Goal: Find specific page/section

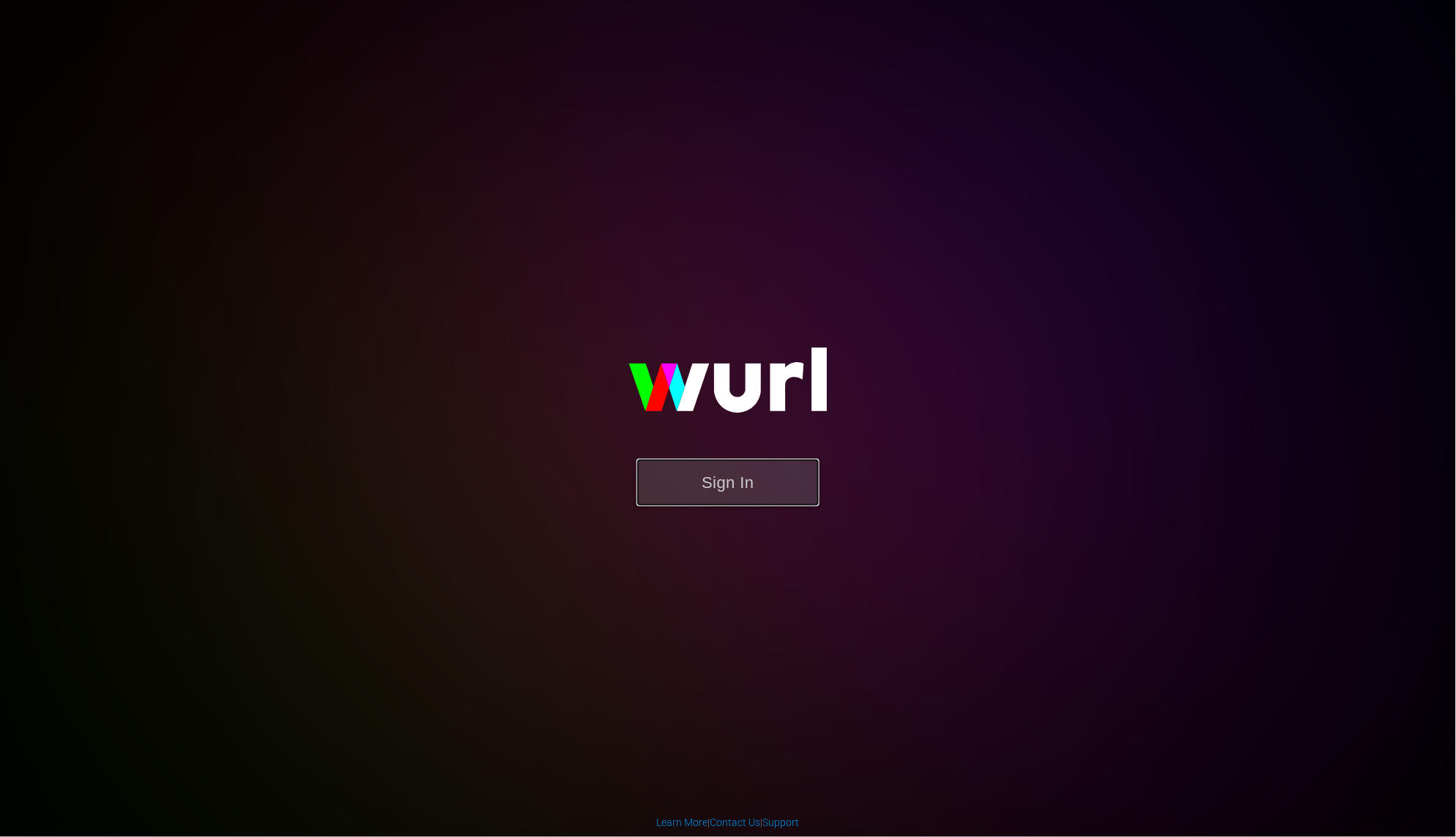
click at [773, 490] on button "Sign In" at bounding box center [728, 482] width 183 height 48
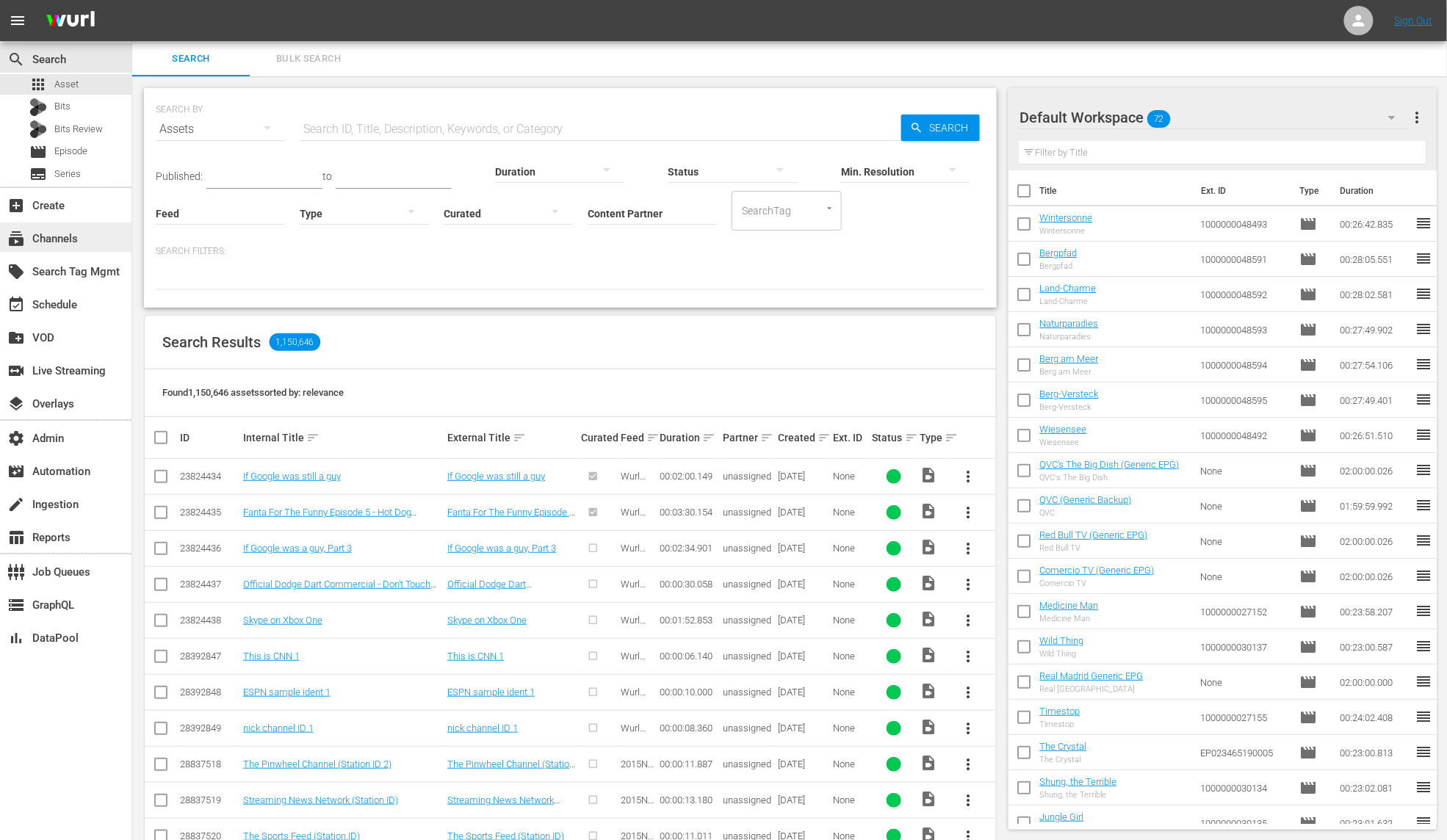
click at [70, 242] on div "subscriptions Channels" at bounding box center [41, 236] width 82 height 13
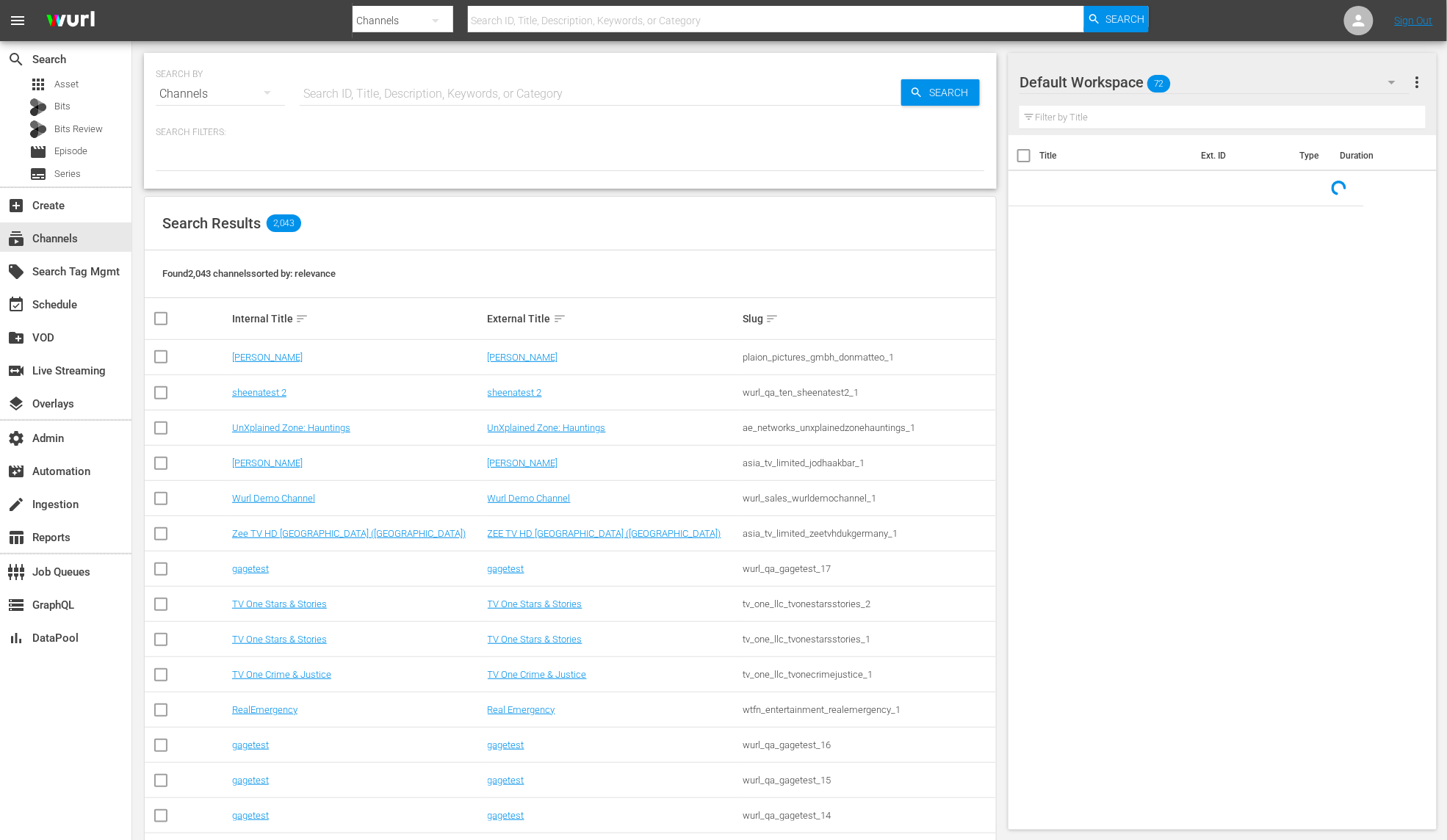
click at [337, 92] on input "text" at bounding box center [600, 94] width 601 height 35
paste input "srp_digital_greatestsportslegendslaughs_1"
type input "srp_digital_greatestsportslegendslaughs_1"
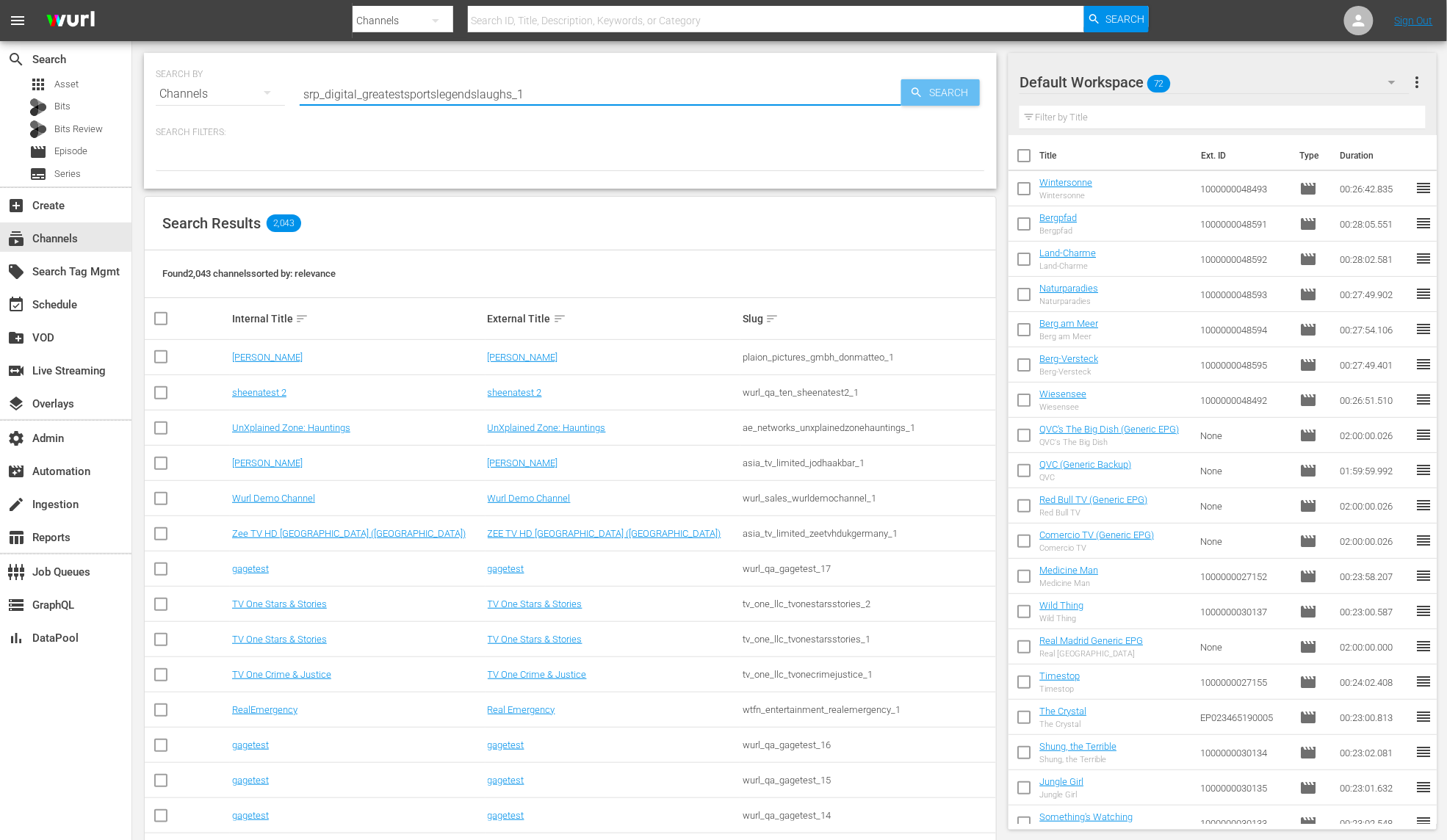
type input "srp_digital_greatestsportslegendslaughs_1"
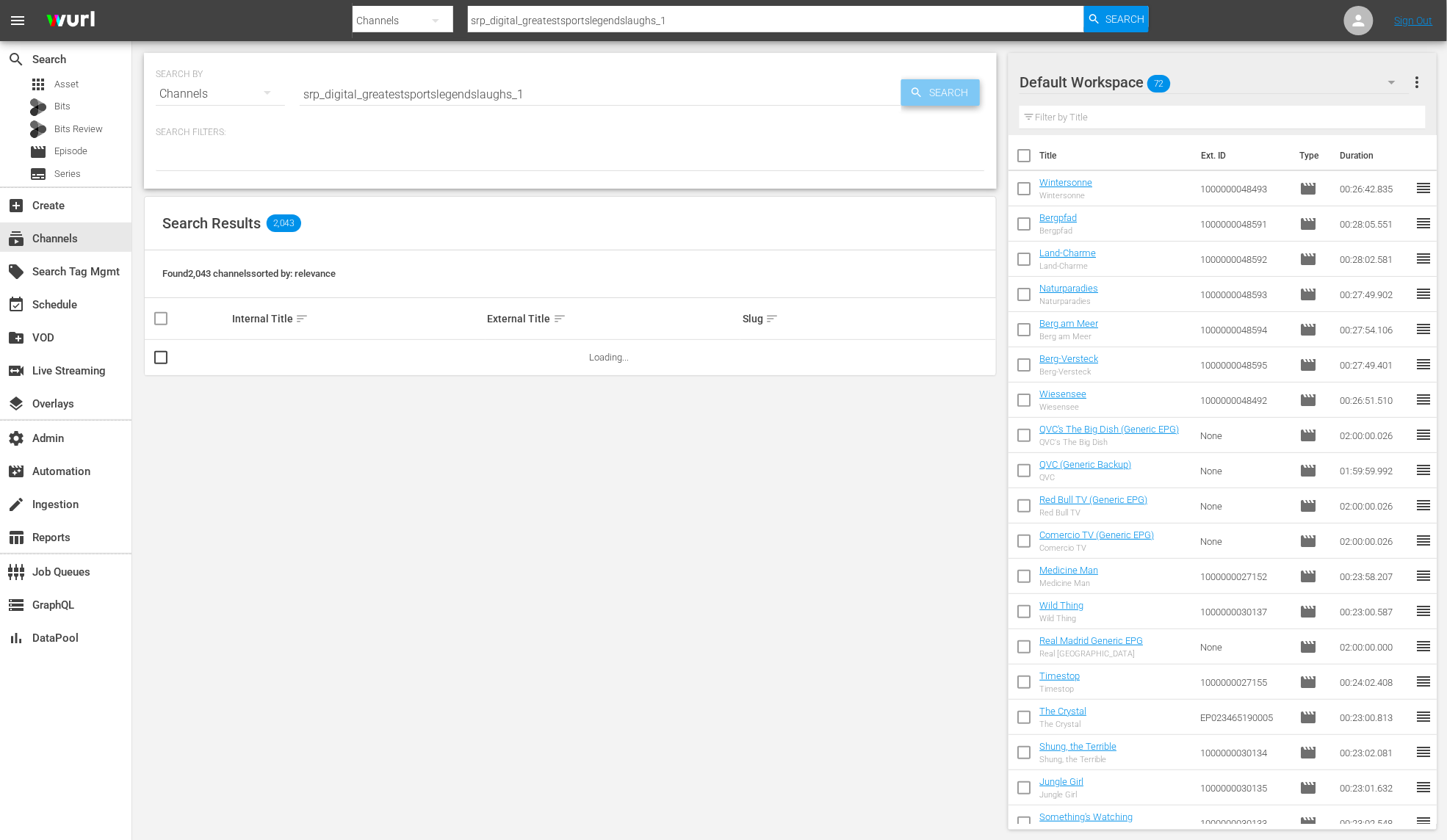
click at [946, 89] on span "Search" at bounding box center [952, 93] width 57 height 26
